Goal: Information Seeking & Learning: Learn about a topic

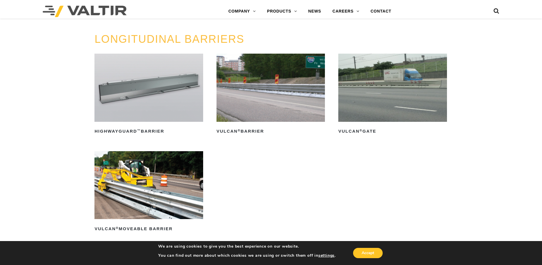
scroll to position [626, 0]
click at [372, 131] on h2 "Vulcan ® Gate" at bounding box center [393, 130] width 108 height 9
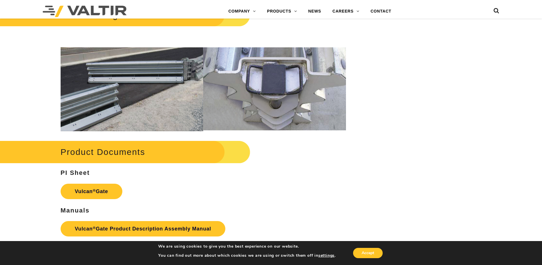
scroll to position [626, 0]
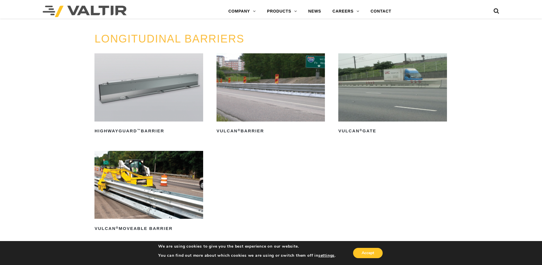
scroll to position [655, 0]
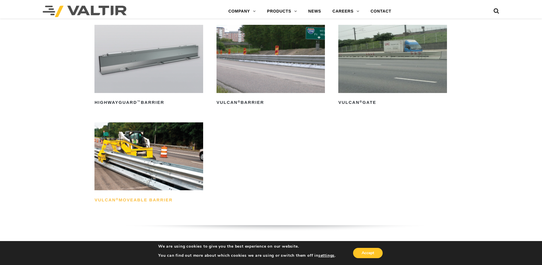
click at [147, 200] on h2 "Vulcan ® Moveable Barrier" at bounding box center [149, 199] width 108 height 9
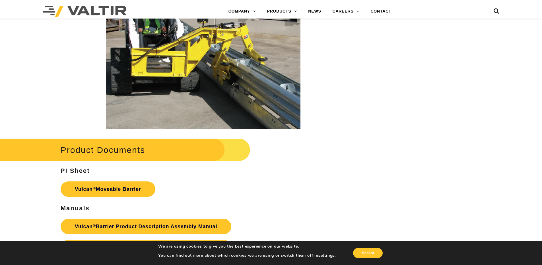
scroll to position [911, 0]
